Goal: Subscribe to service/newsletter

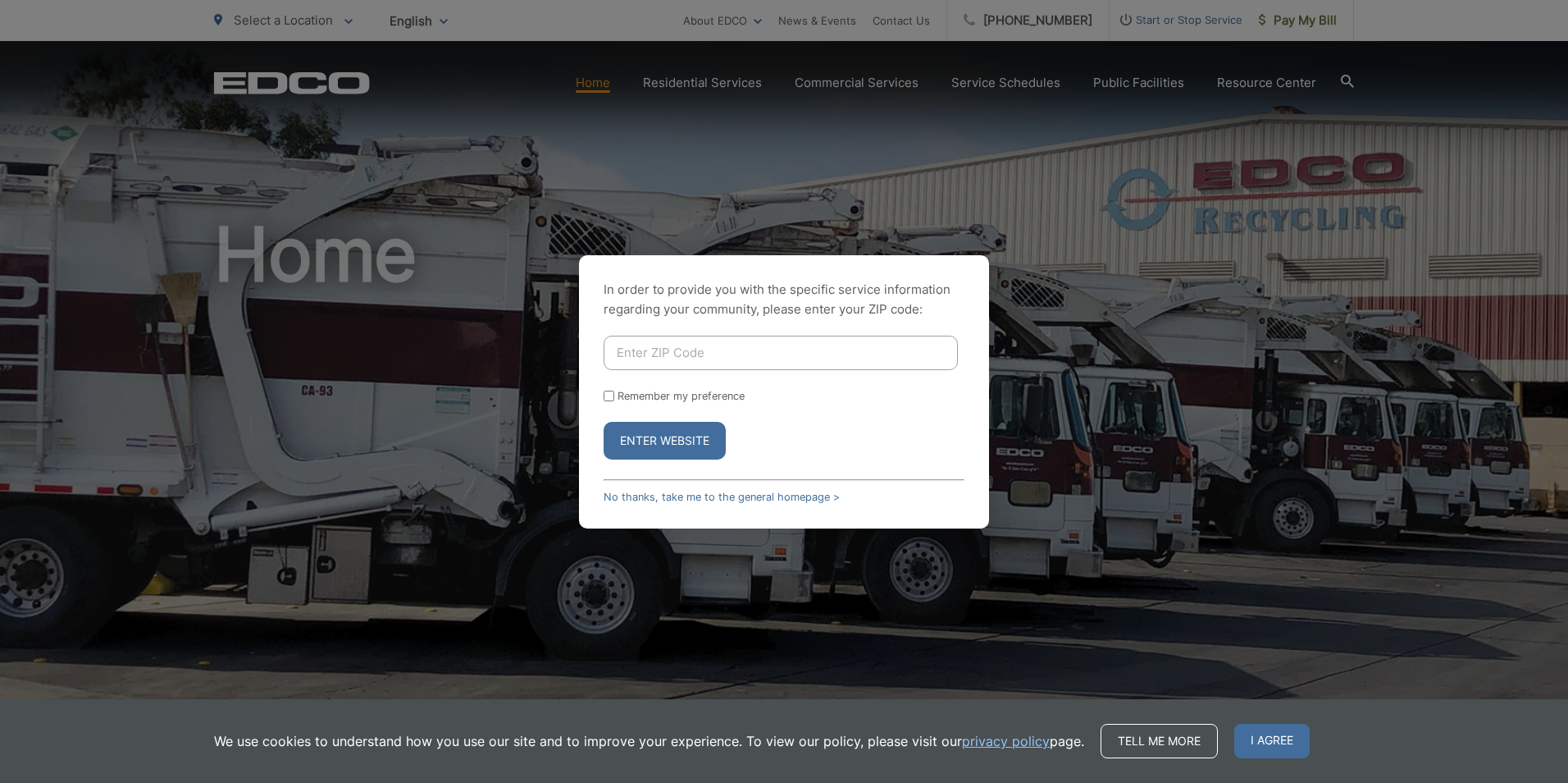
click at [695, 359] on input "Enter ZIP Code" at bounding box center [781, 352] width 354 height 35
type input "92118"
click at [610, 396] on input "Remember my preference" at bounding box center [609, 396] width 11 height 11
checkbox input "true"
click at [650, 442] on button "Enter Website" at bounding box center [665, 441] width 123 height 38
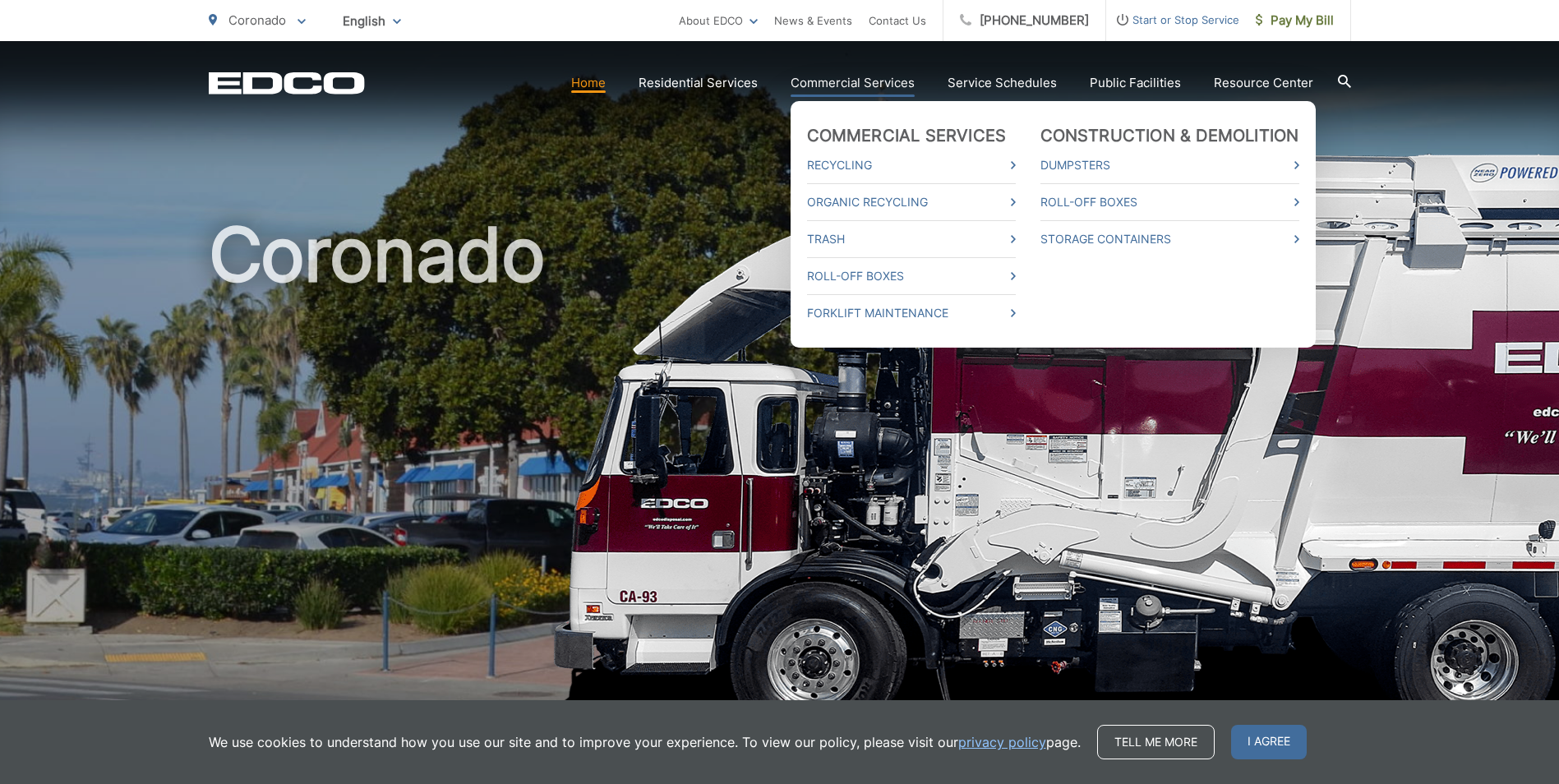
click at [853, 86] on link "Commercial Services" at bounding box center [852, 83] width 124 height 20
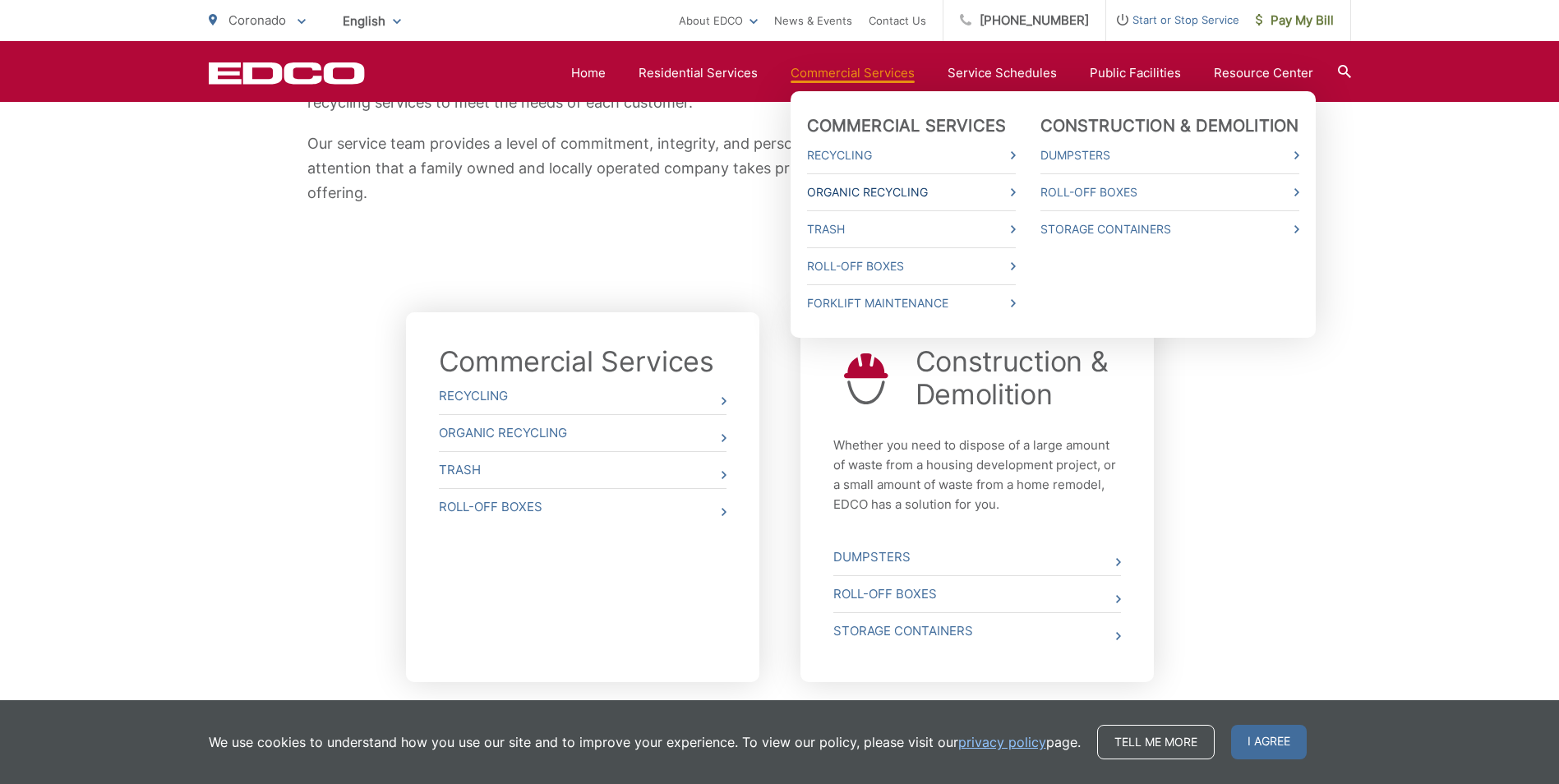
scroll to position [493, 0]
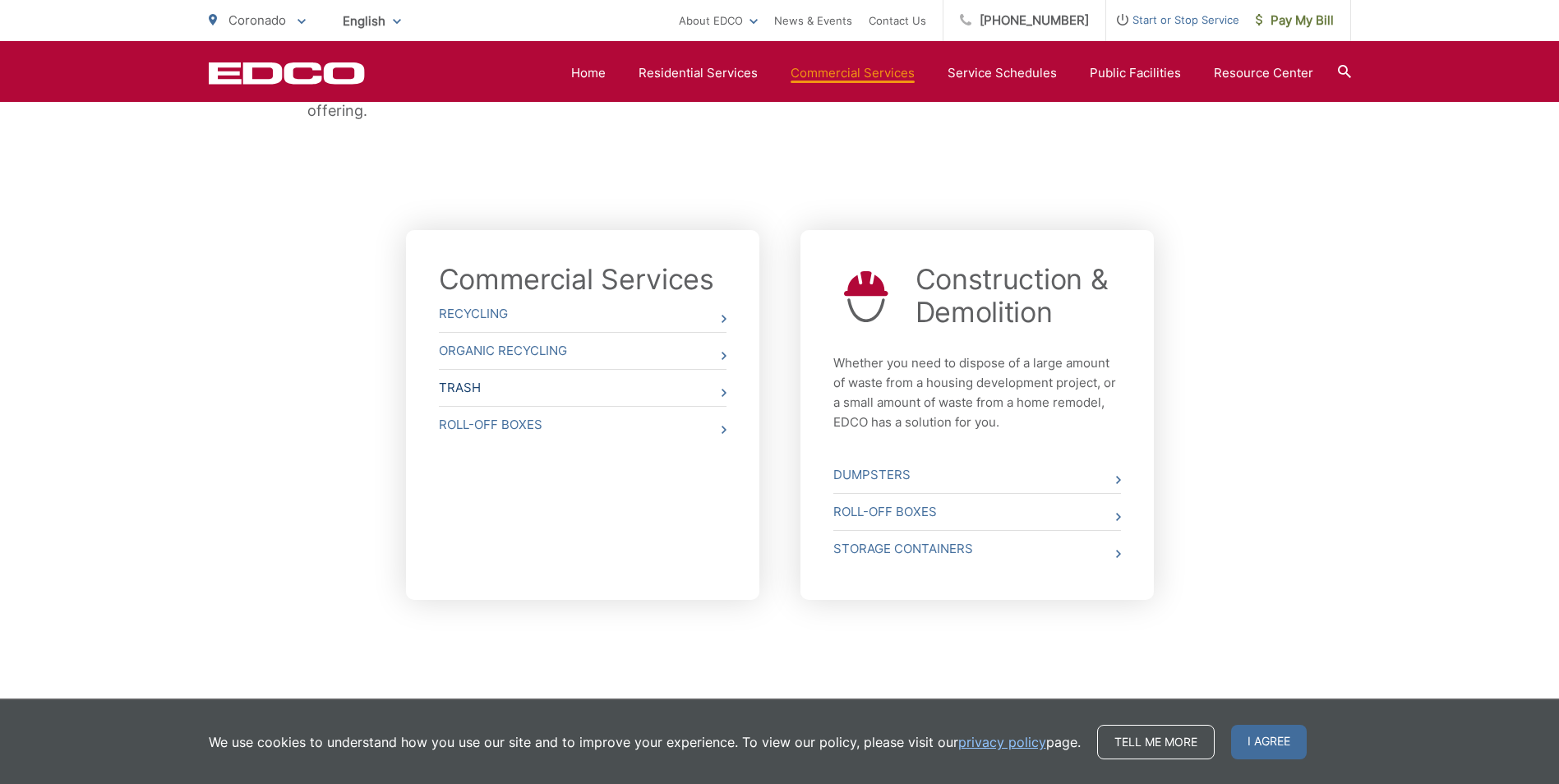
click at [704, 387] on link "Trash" at bounding box center [582, 388] width 287 height 36
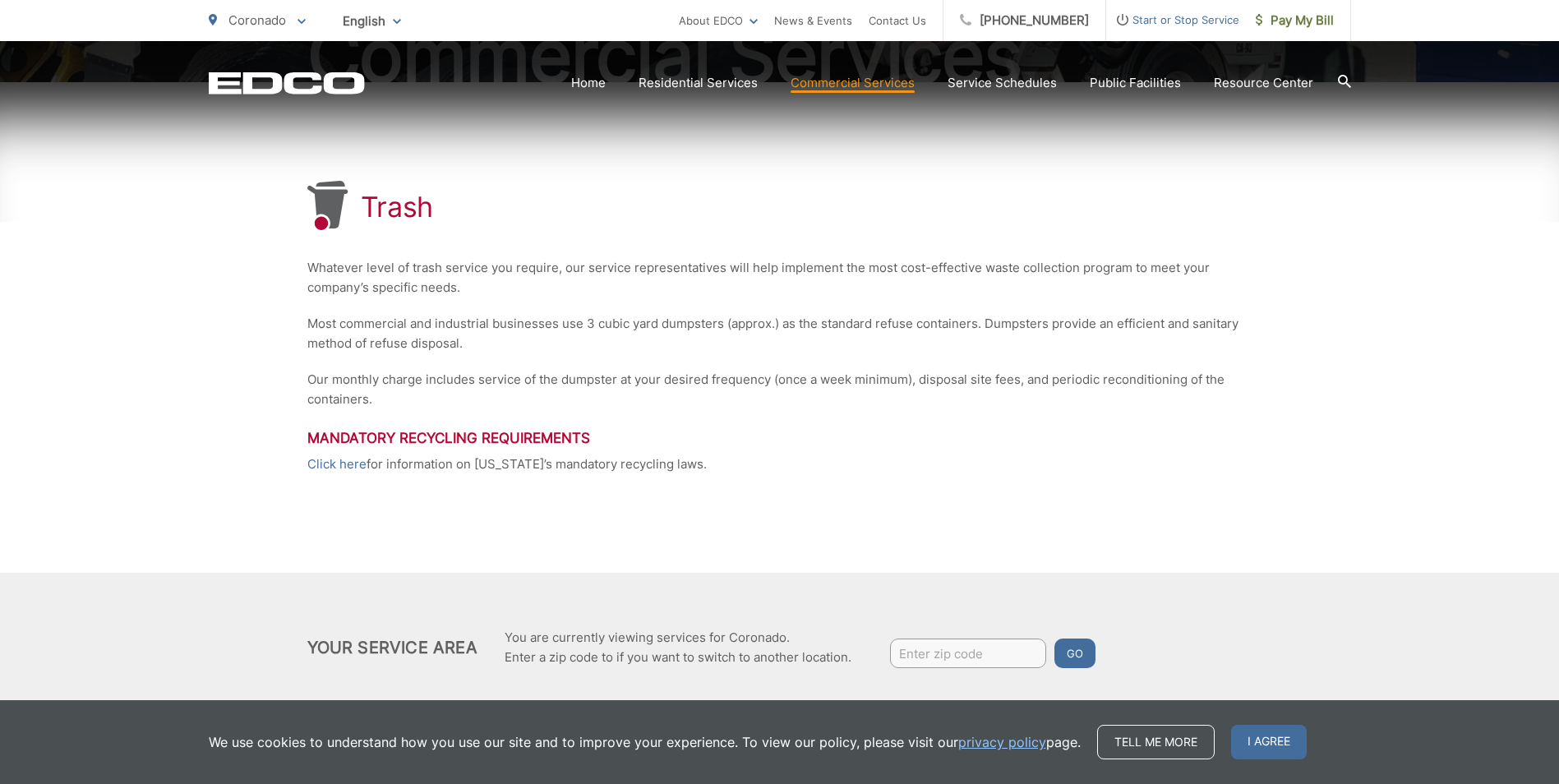
scroll to position [286, 0]
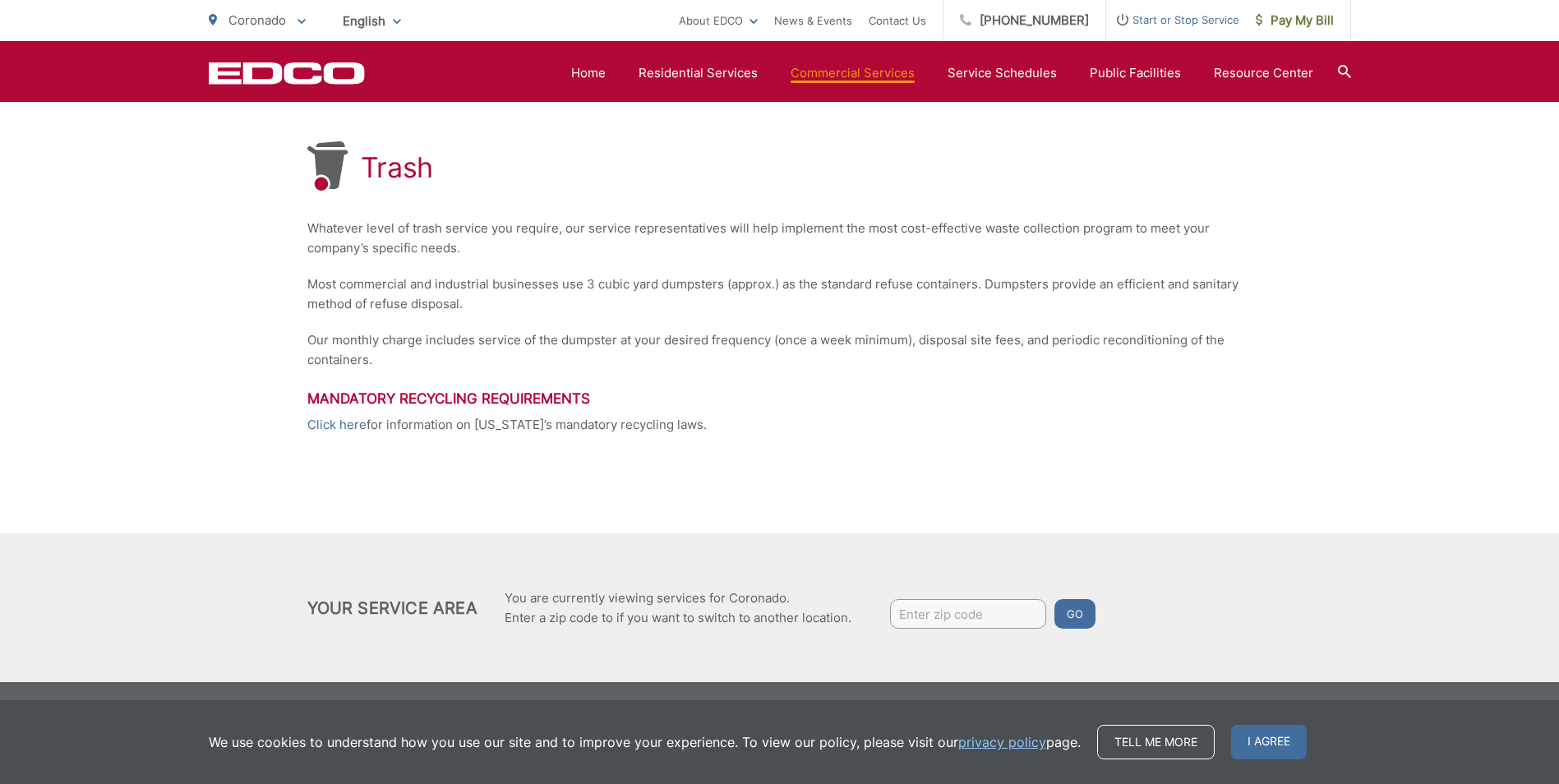
click at [942, 610] on input "Enter zip code" at bounding box center [968, 614] width 156 height 30
type input "92118"
click at [1067, 607] on button "Go" at bounding box center [1074, 614] width 41 height 30
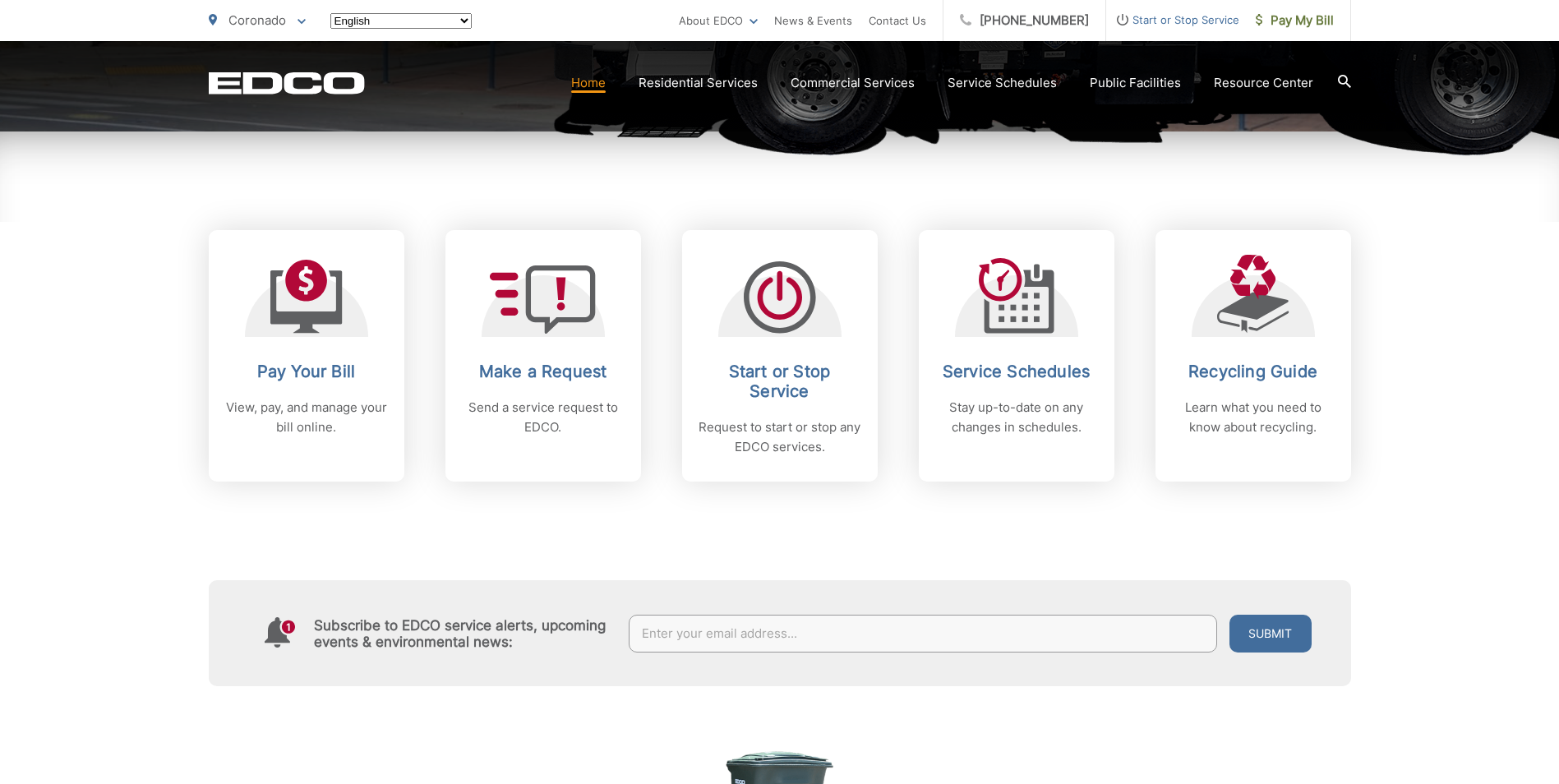
scroll to position [658, 0]
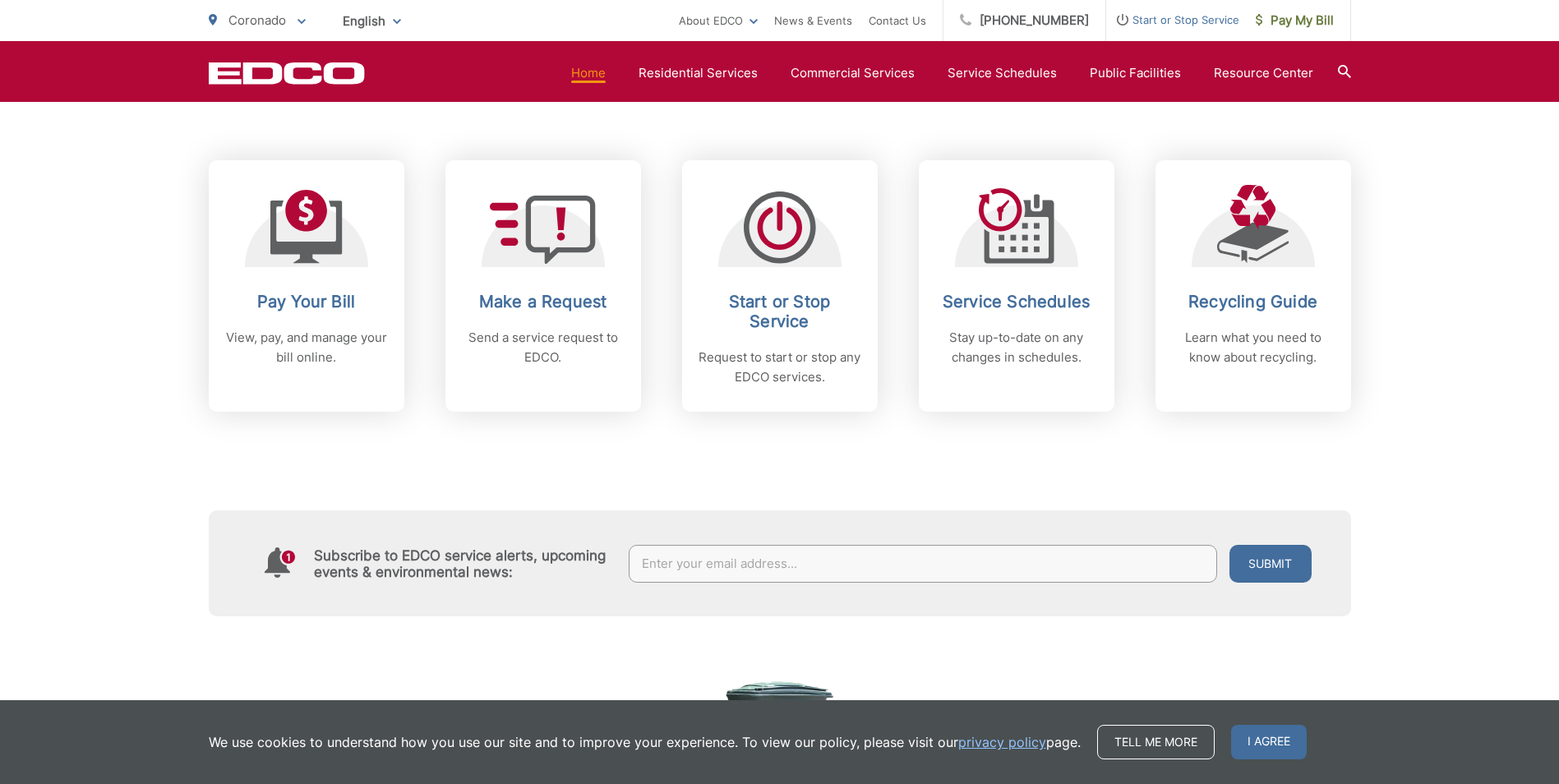
click at [700, 574] on input "text" at bounding box center [922, 564] width 588 height 38
type input "hmendoza@mztco.com"
click at [1243, 564] on button "Submit" at bounding box center [1271, 564] width 82 height 38
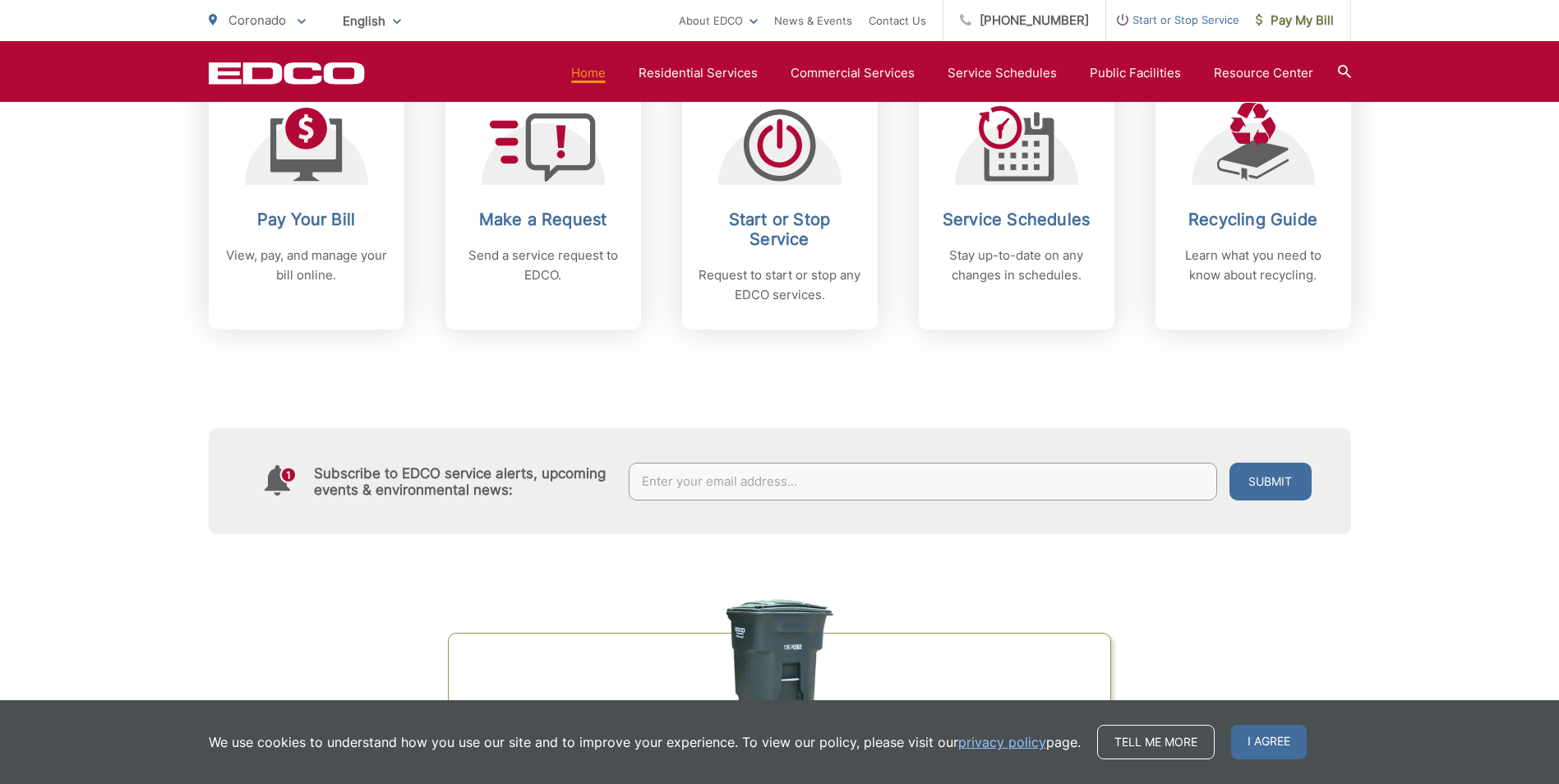
scroll to position [658, 0]
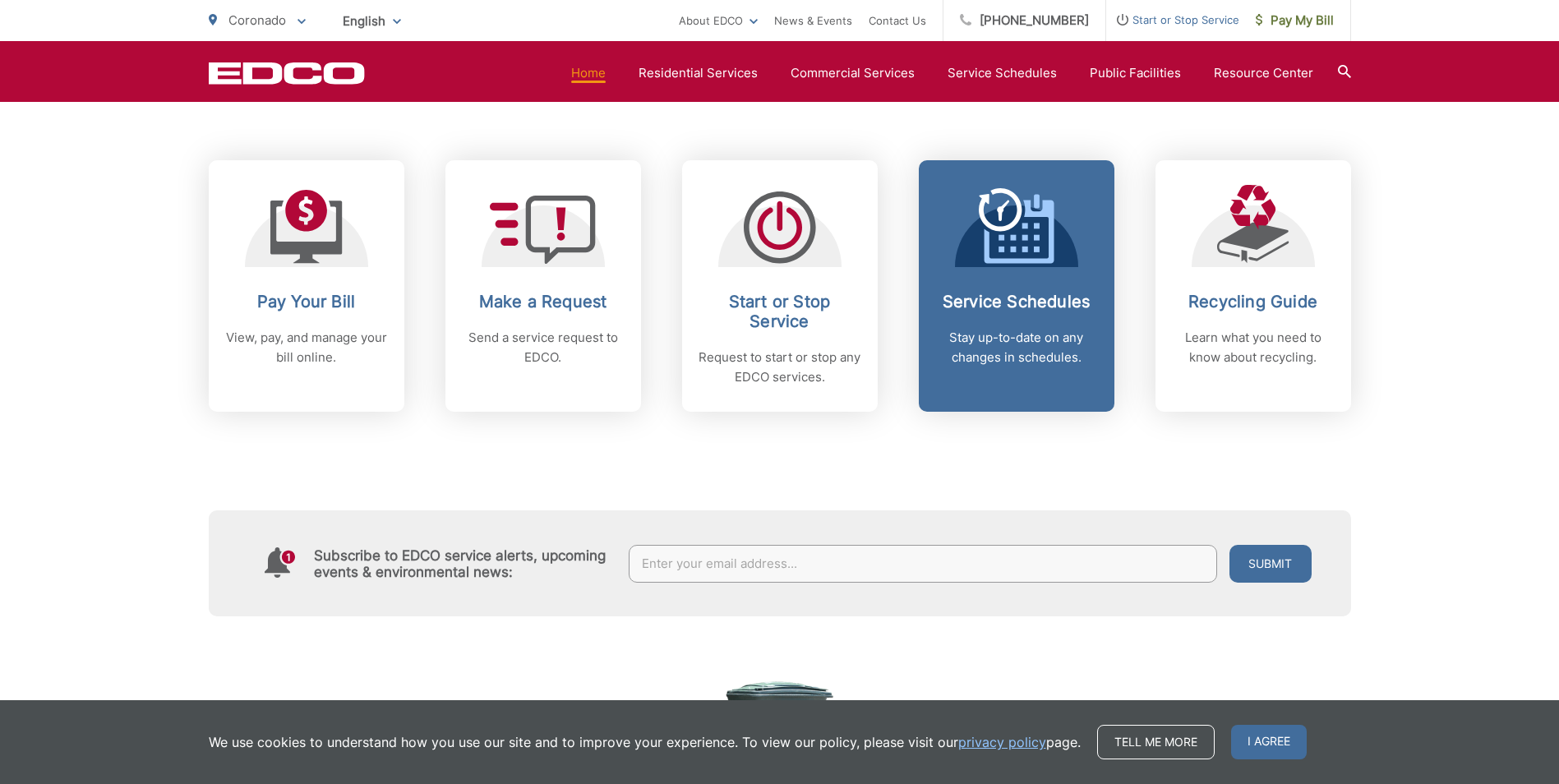
click at [1024, 340] on p "Stay up-to-date on any changes in schedules." at bounding box center [1016, 347] width 163 height 39
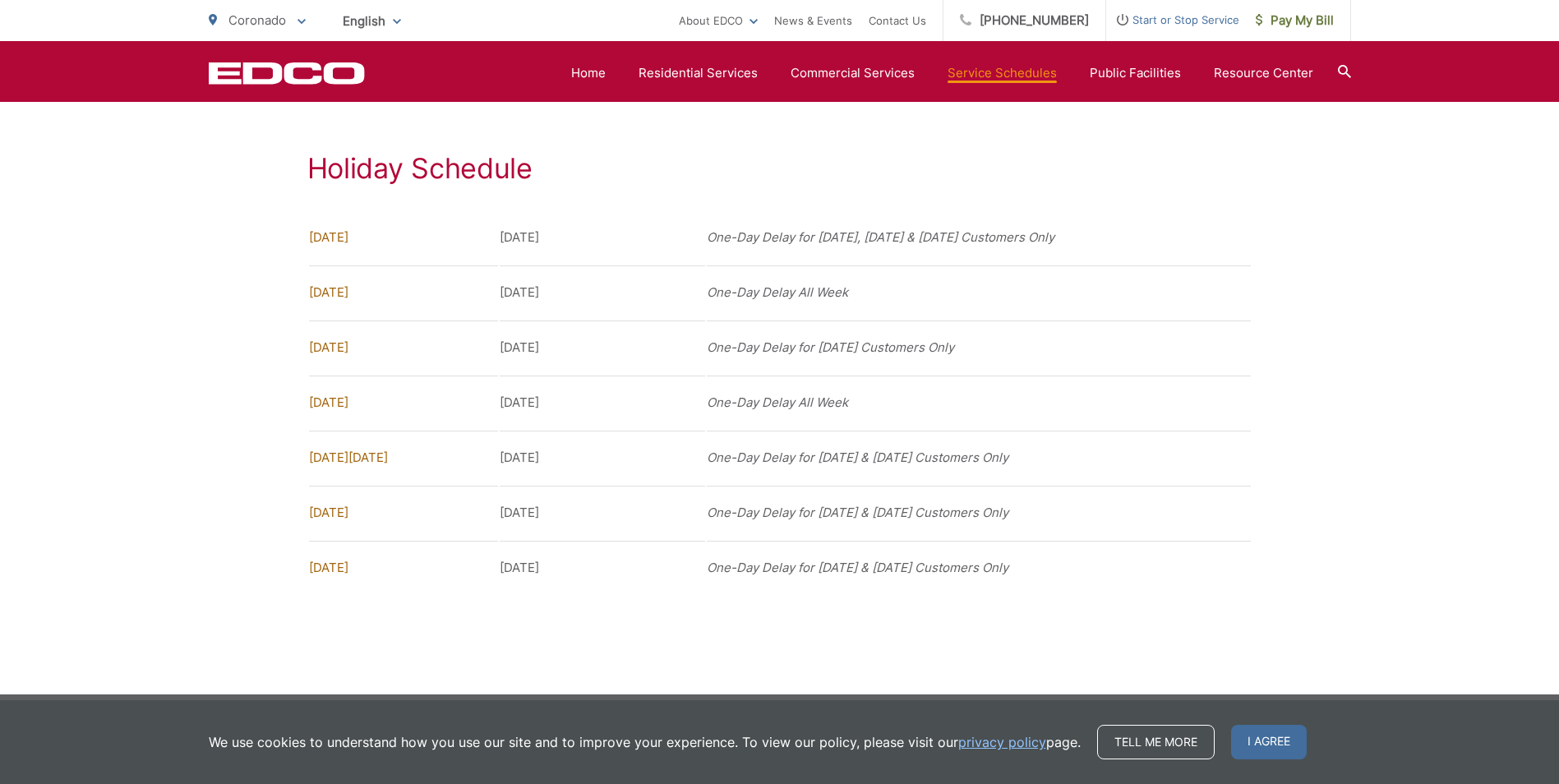
scroll to position [1255, 0]
